Goal: Find specific fact: Find specific fact

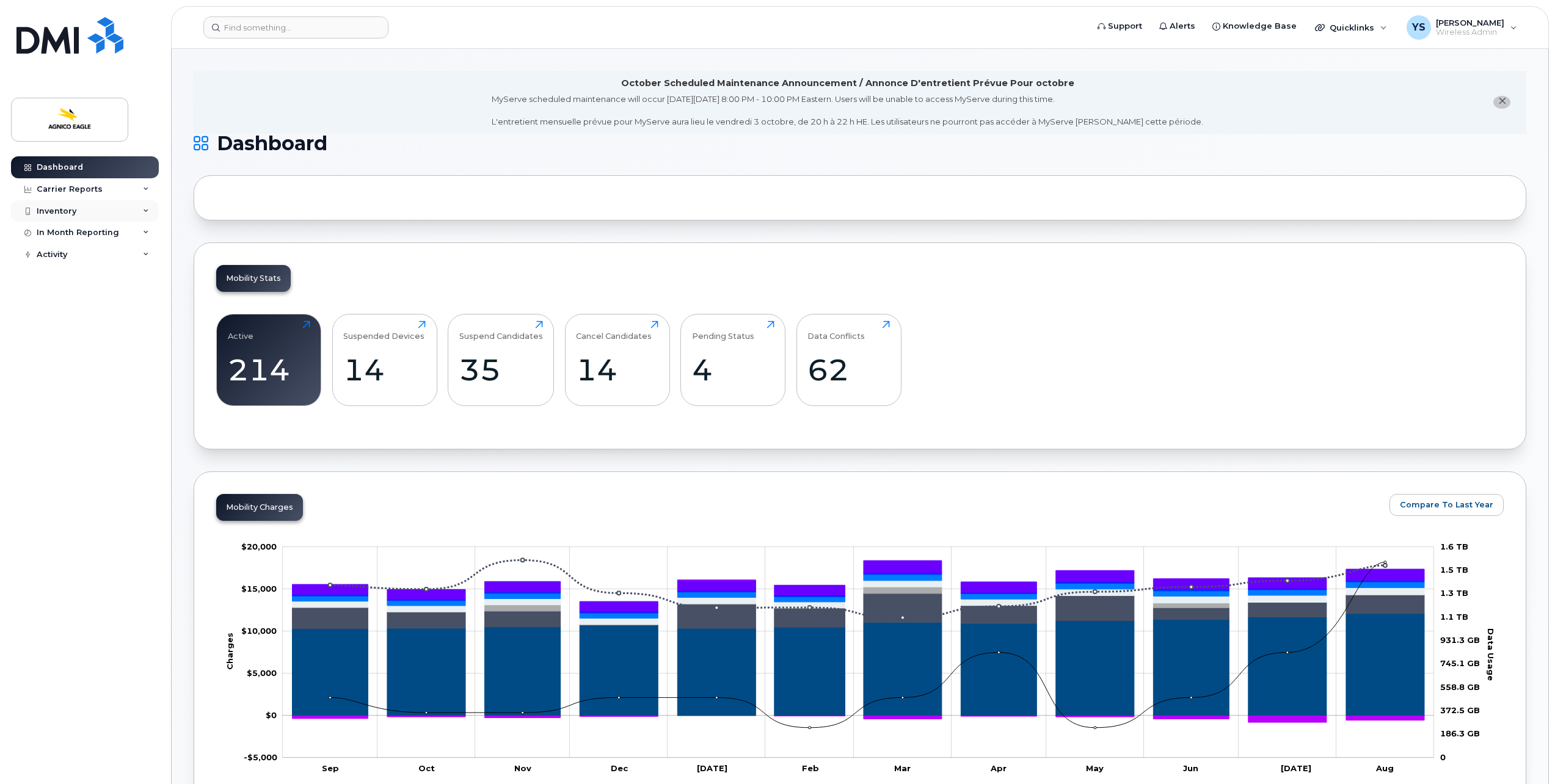
click at [80, 207] on div "Inventory" at bounding box center [85, 212] width 148 height 22
click at [107, 228] on div "Mobility Devices" at bounding box center [77, 233] width 69 height 11
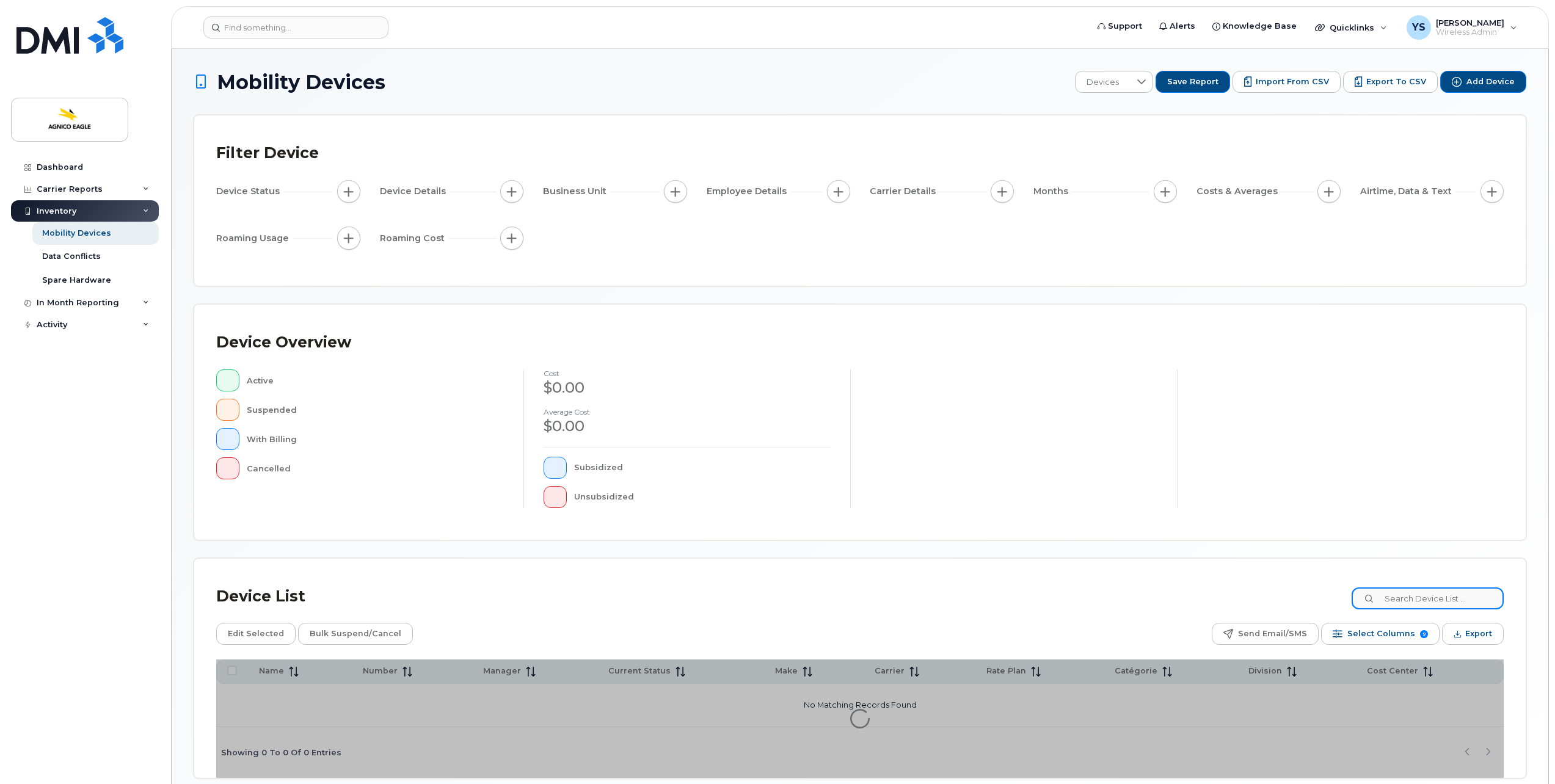
click at [1443, 594] on input at bounding box center [1427, 598] width 152 height 22
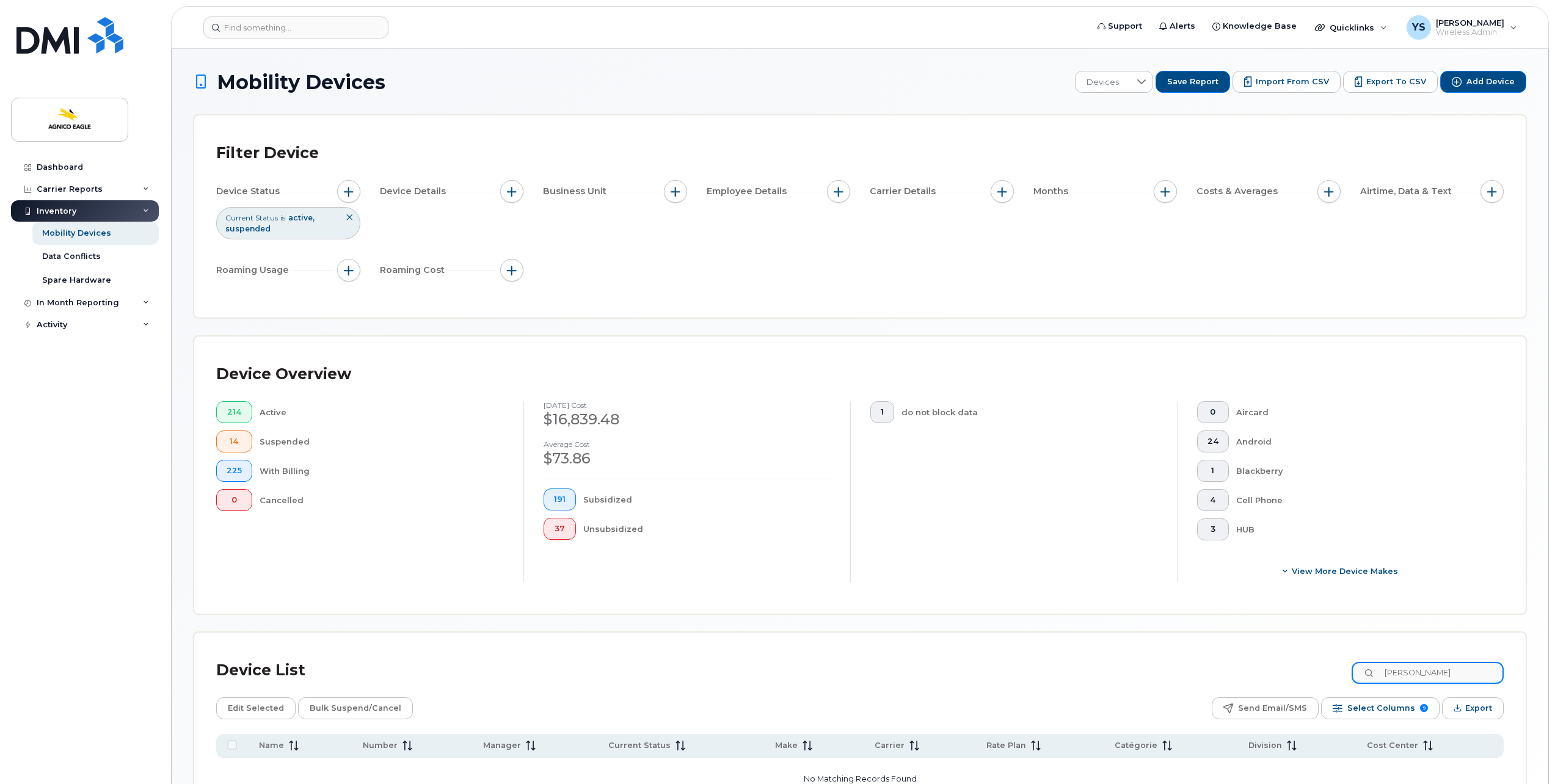
type input "[PERSON_NAME]"
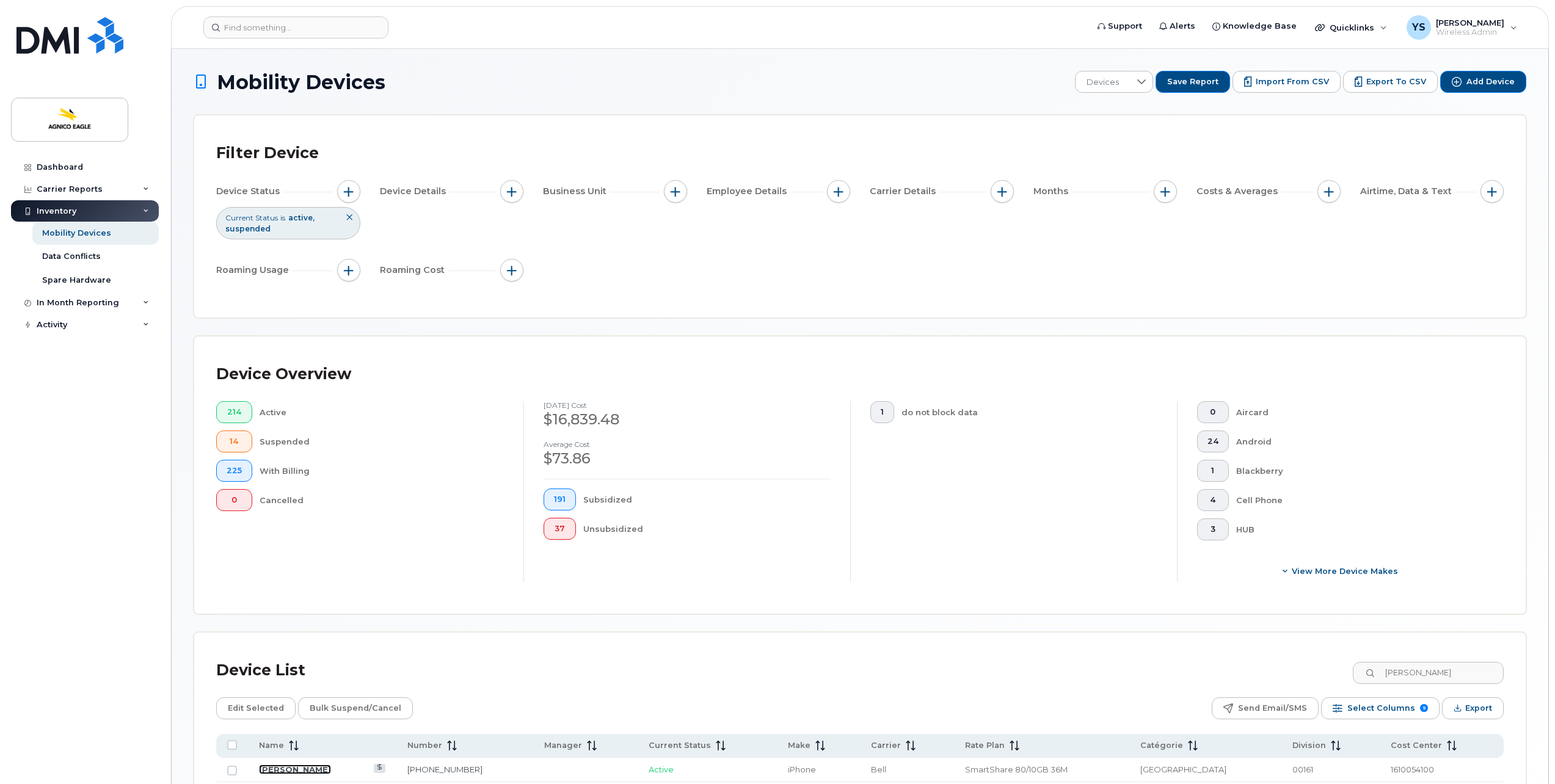
drag, startPoint x: 320, startPoint y: 768, endPoint x: 339, endPoint y: 770, distance: 19.1
click at [320, 768] on link "[PERSON_NAME]" at bounding box center [295, 769] width 72 height 10
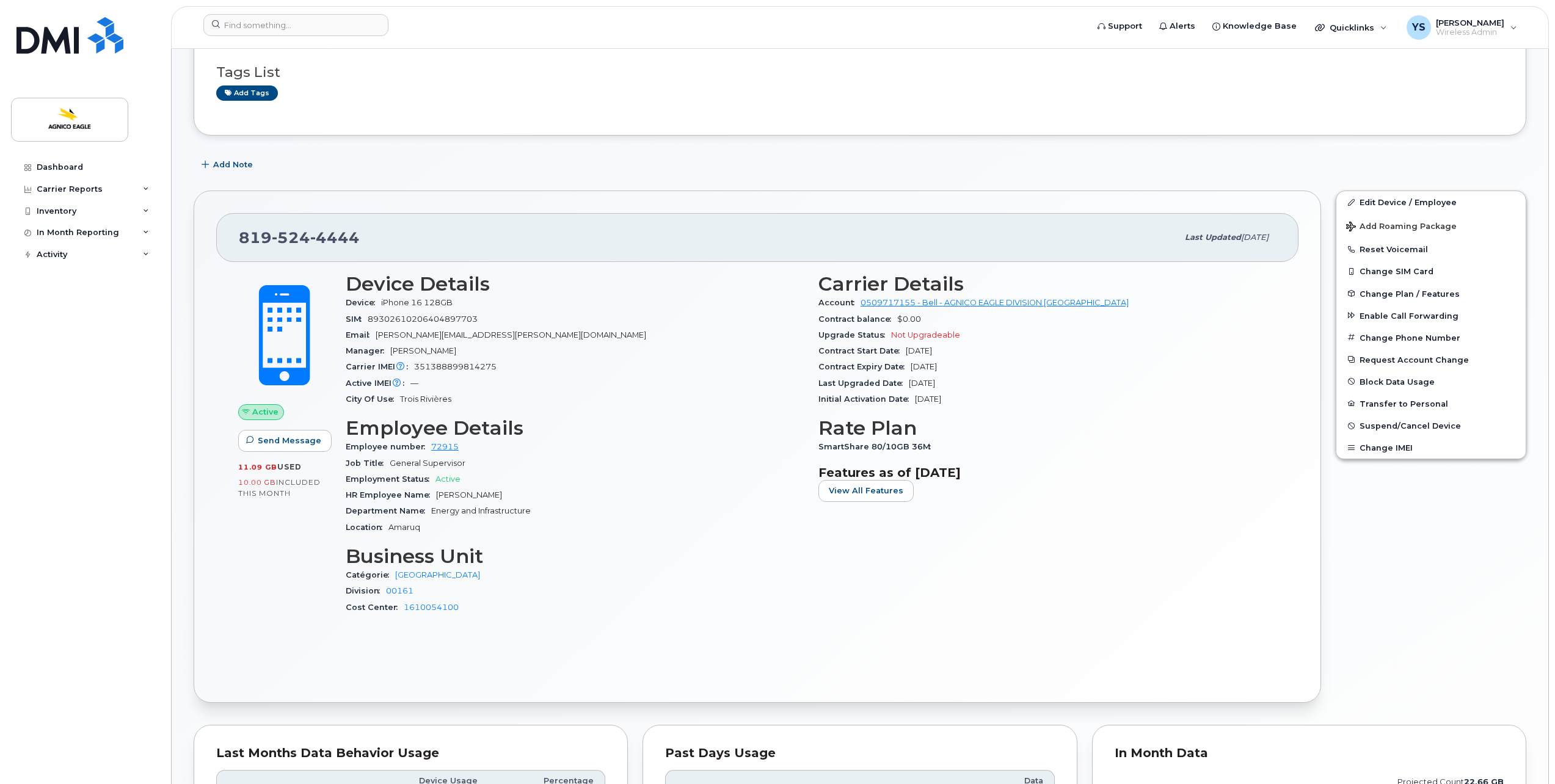
scroll to position [183, 0]
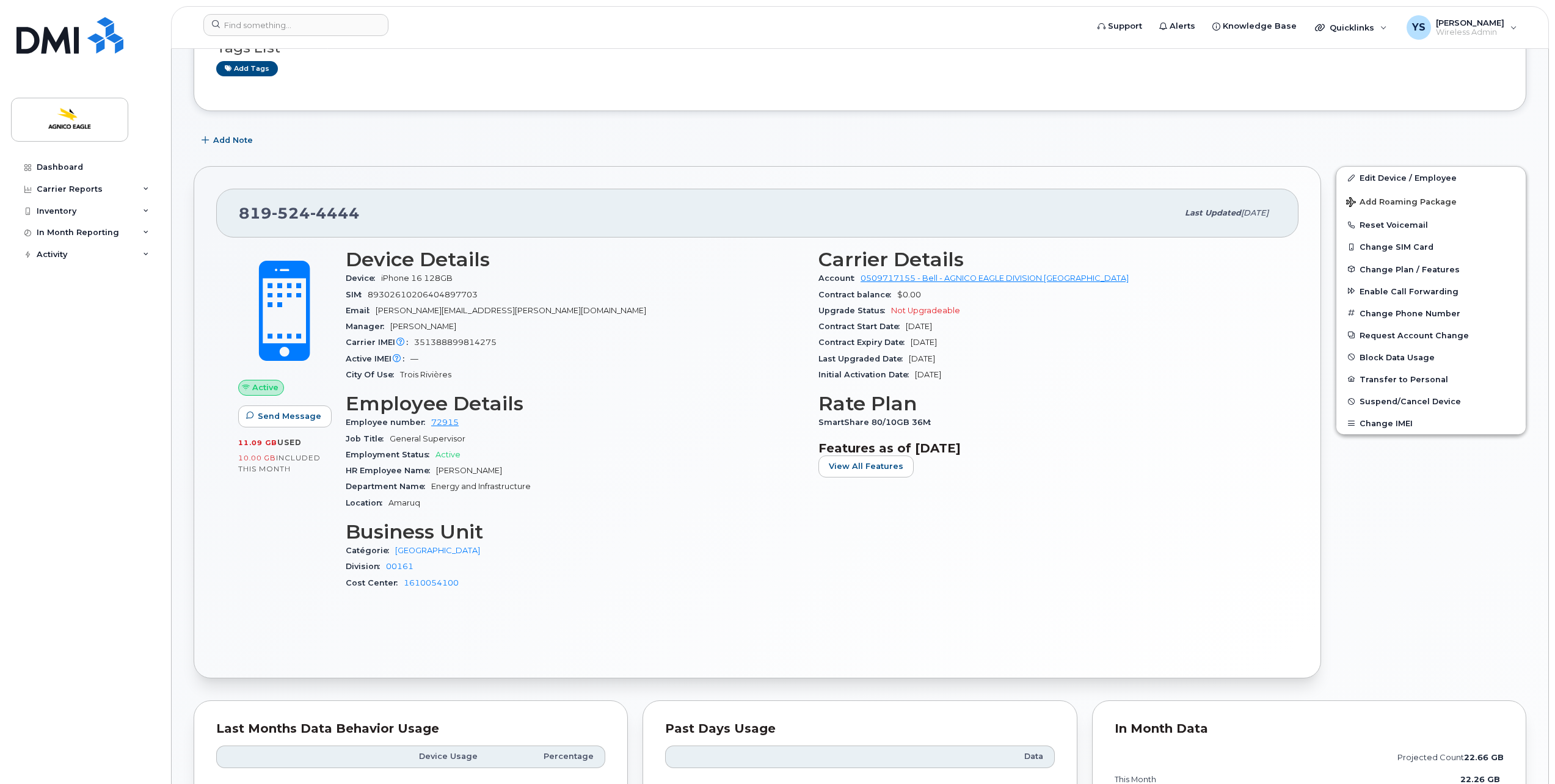
drag, startPoint x: 964, startPoint y: 326, endPoint x: 792, endPoint y: 318, distance: 172.2
click at [792, 318] on div "Device Details Device iPhone 16 128GB SIM [TECHNICAL_ID] Email [PERSON_NAME][EM…" at bounding box center [811, 424] width 945 height 367
drag, startPoint x: 792, startPoint y: 318, endPoint x: 695, endPoint y: 327, distance: 97.4
click at [695, 327] on div "Manager Trevor Davies" at bounding box center [574, 327] width 458 height 16
drag, startPoint x: 486, startPoint y: 294, endPoint x: 365, endPoint y: 292, distance: 121.0
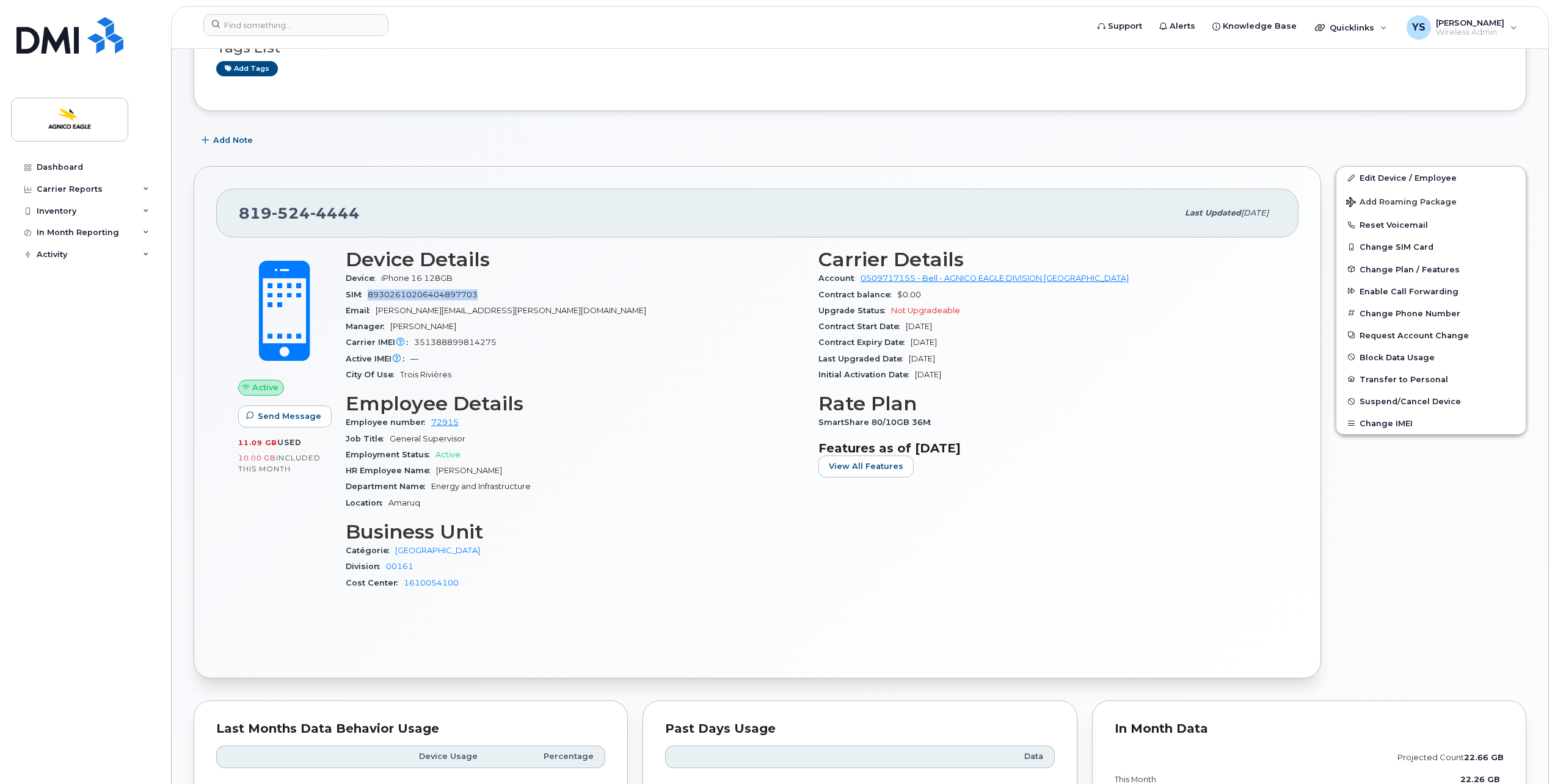
click at [365, 292] on div "SIM 89302610206404897703" at bounding box center [574, 295] width 458 height 16
copy span "89302610206404897703"
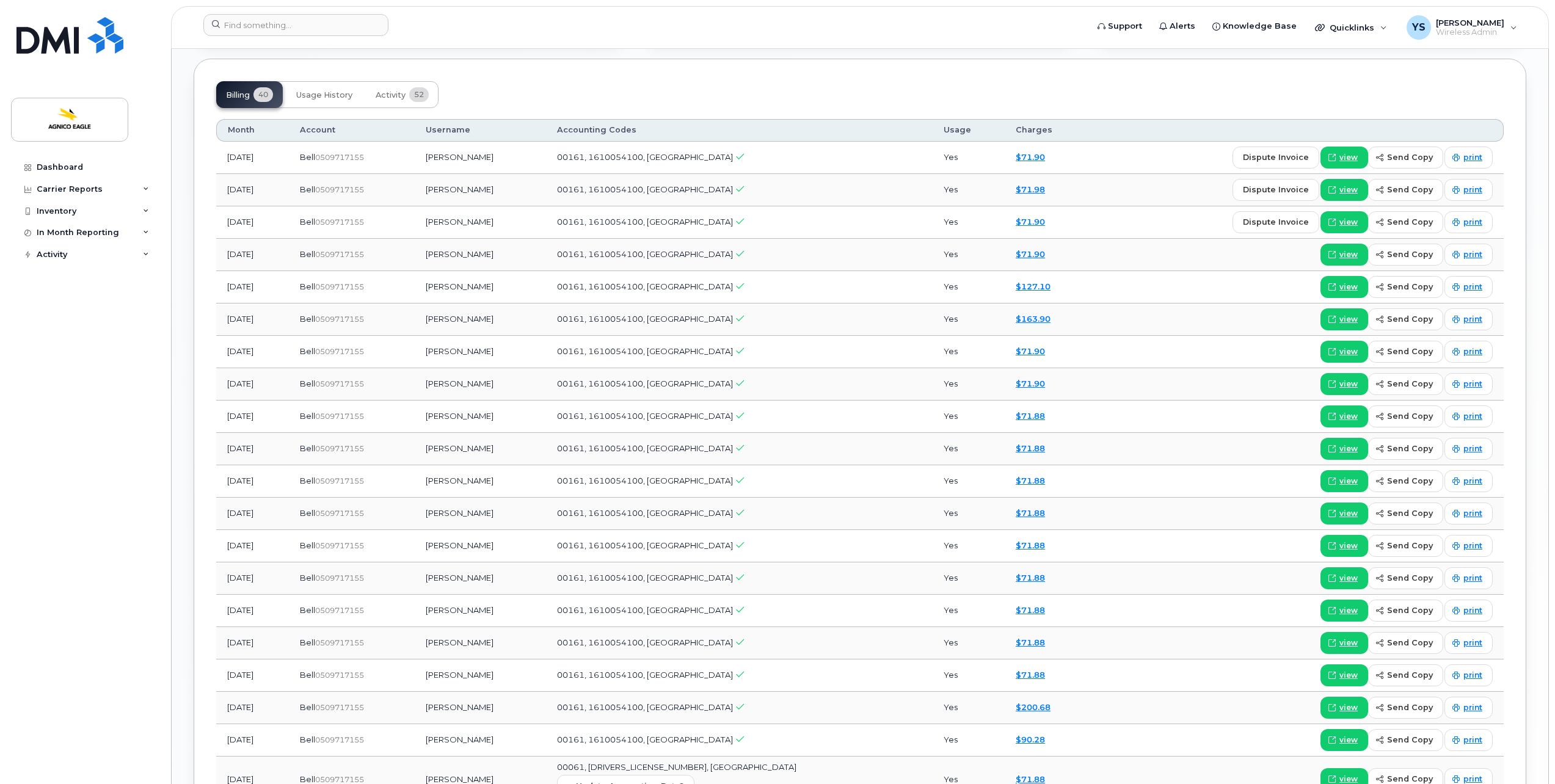
scroll to position [1067, 0]
